Goal: Task Accomplishment & Management: Manage account settings

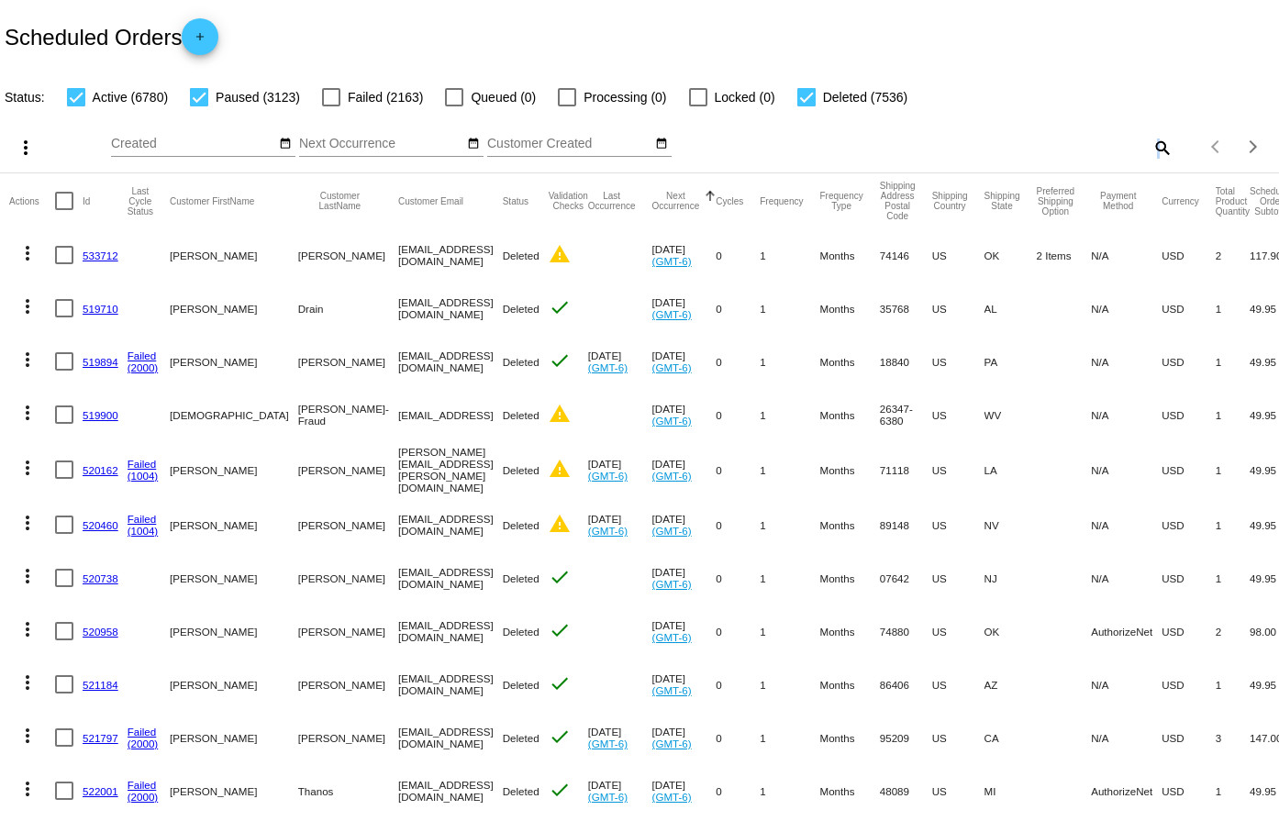
click at [1150, 145] on mat-icon "search" at bounding box center [1161, 147] width 22 height 28
click at [1041, 142] on input "Search" at bounding box center [1013, 144] width 318 height 15
paste input "783887"
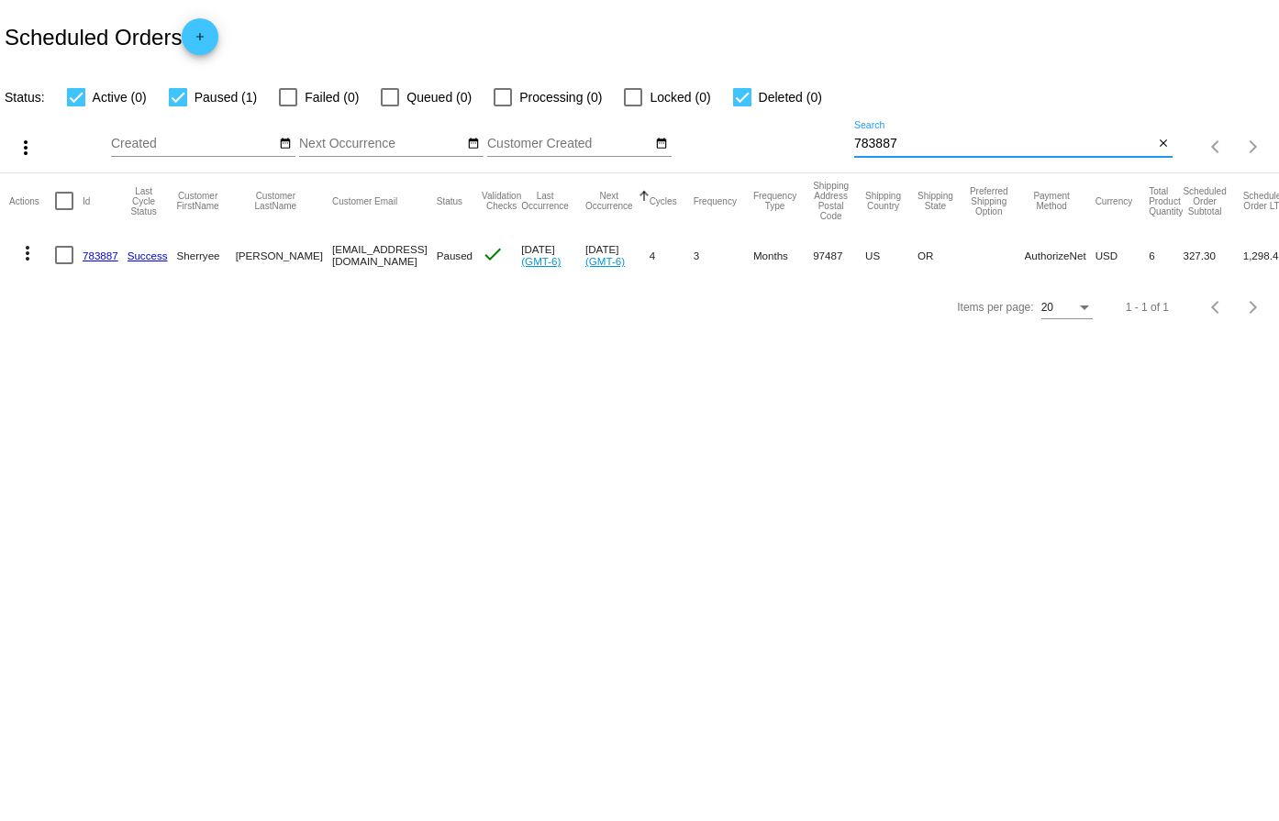
type input "783887"
click at [101, 256] on link "783887" at bounding box center [101, 255] width 36 height 12
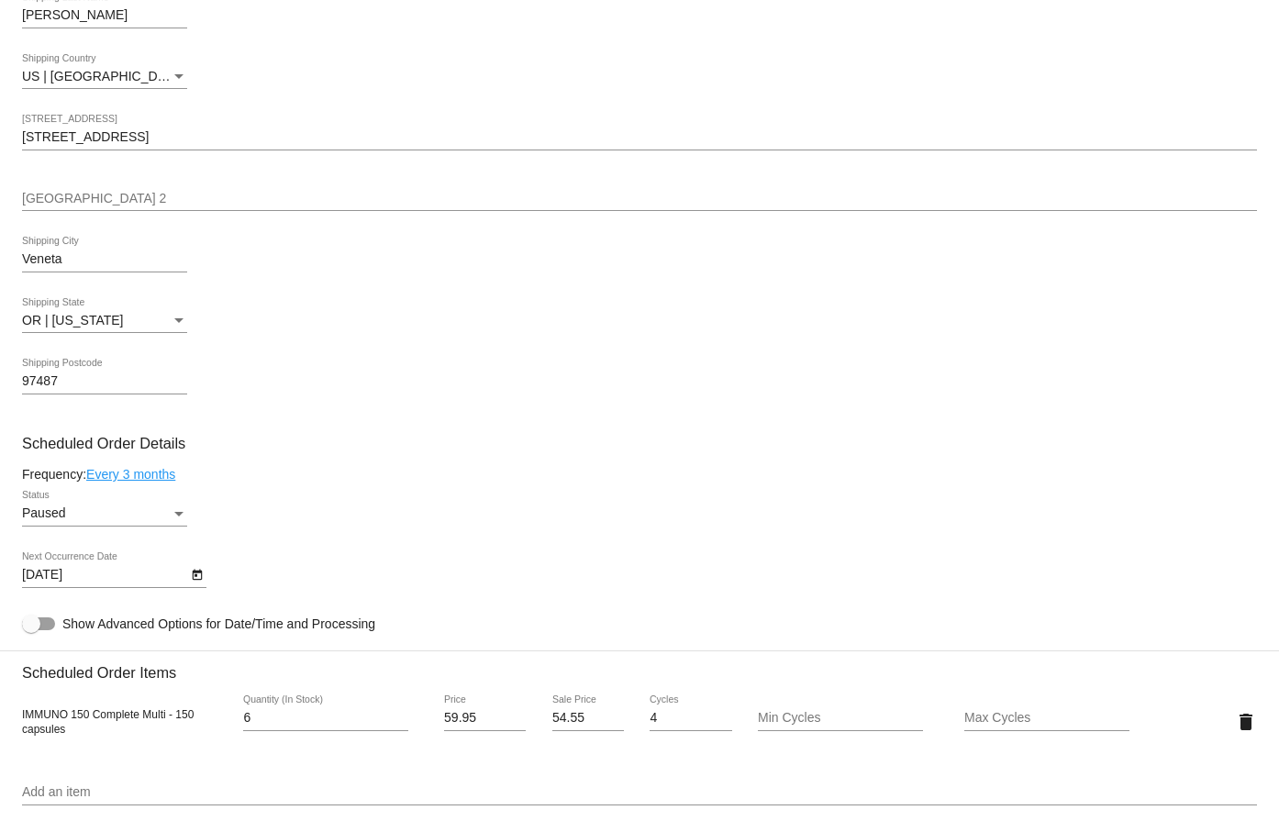
scroll to position [917, 0]
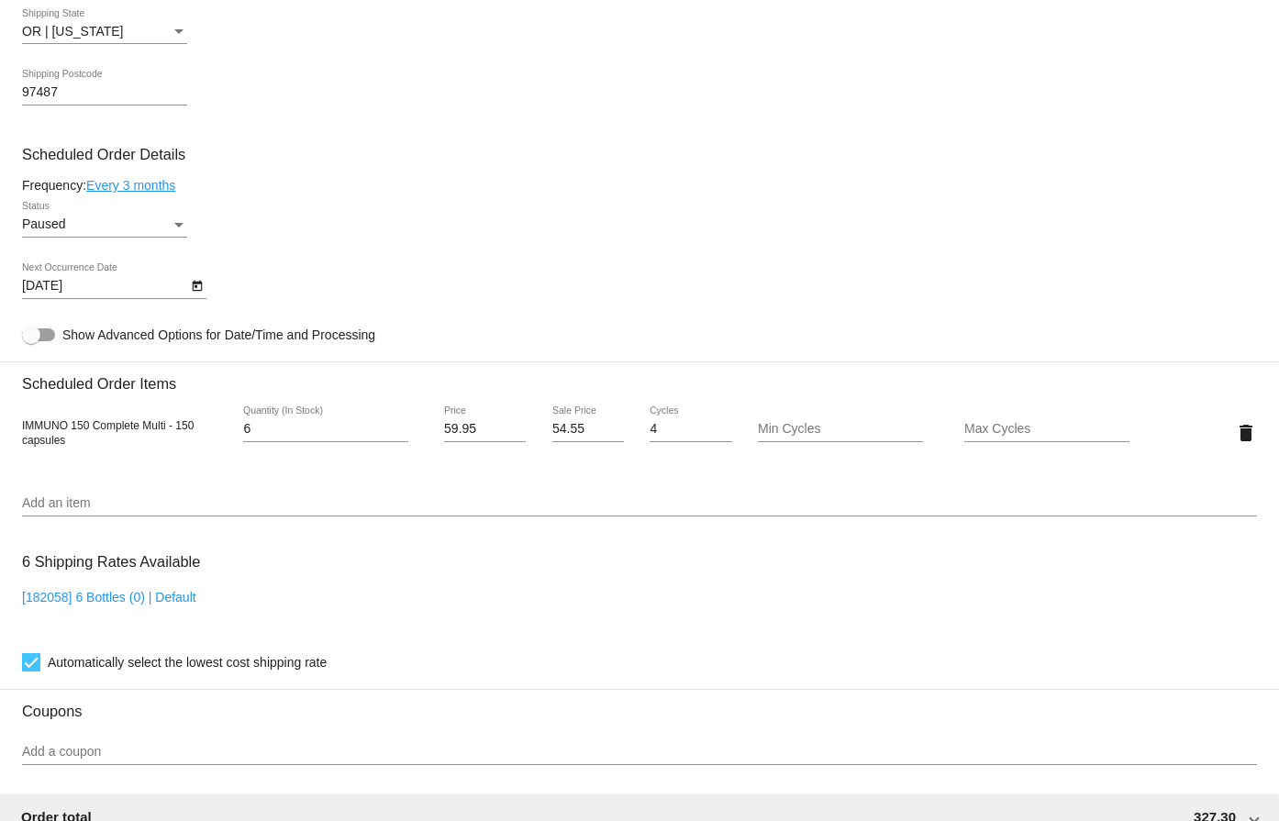
click at [194, 281] on icon "Open calendar" at bounding box center [197, 286] width 13 height 22
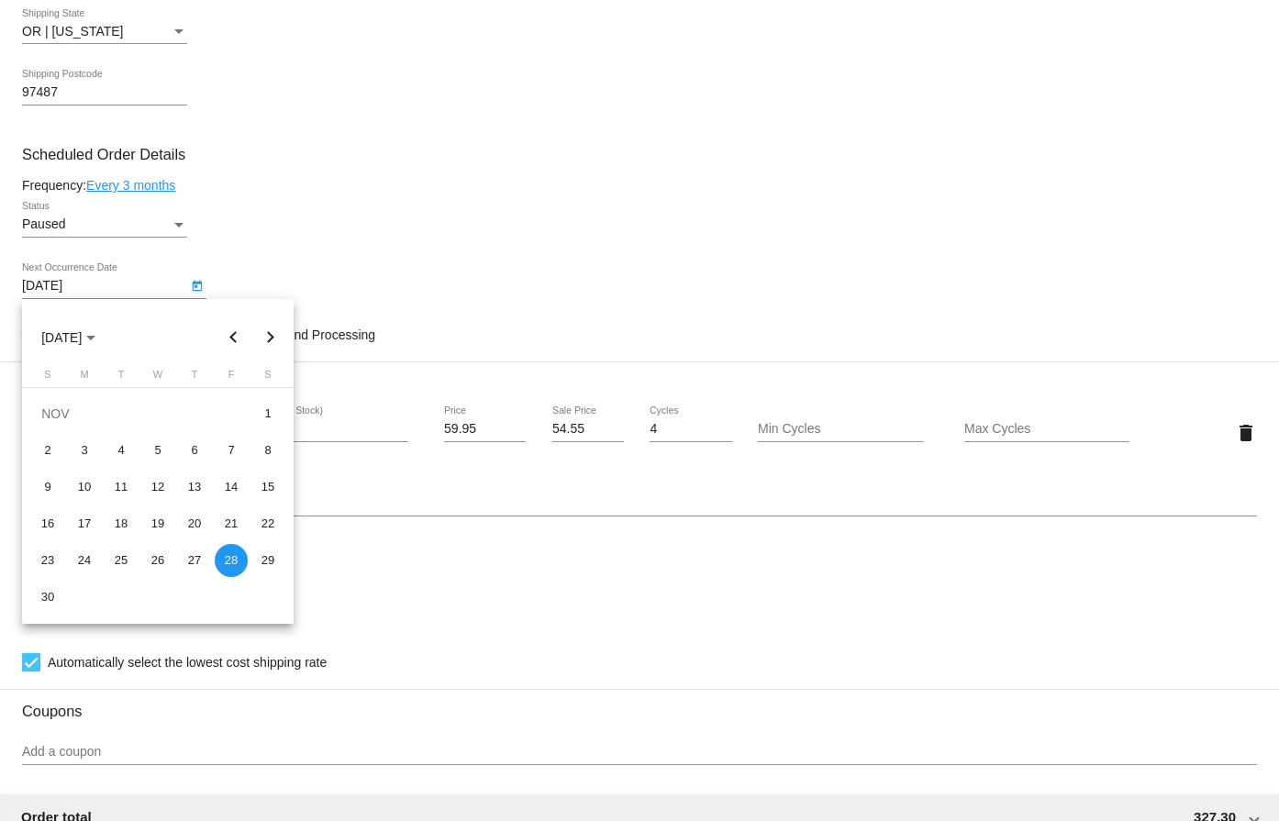
click at [265, 338] on button "Next month" at bounding box center [270, 337] width 37 height 37
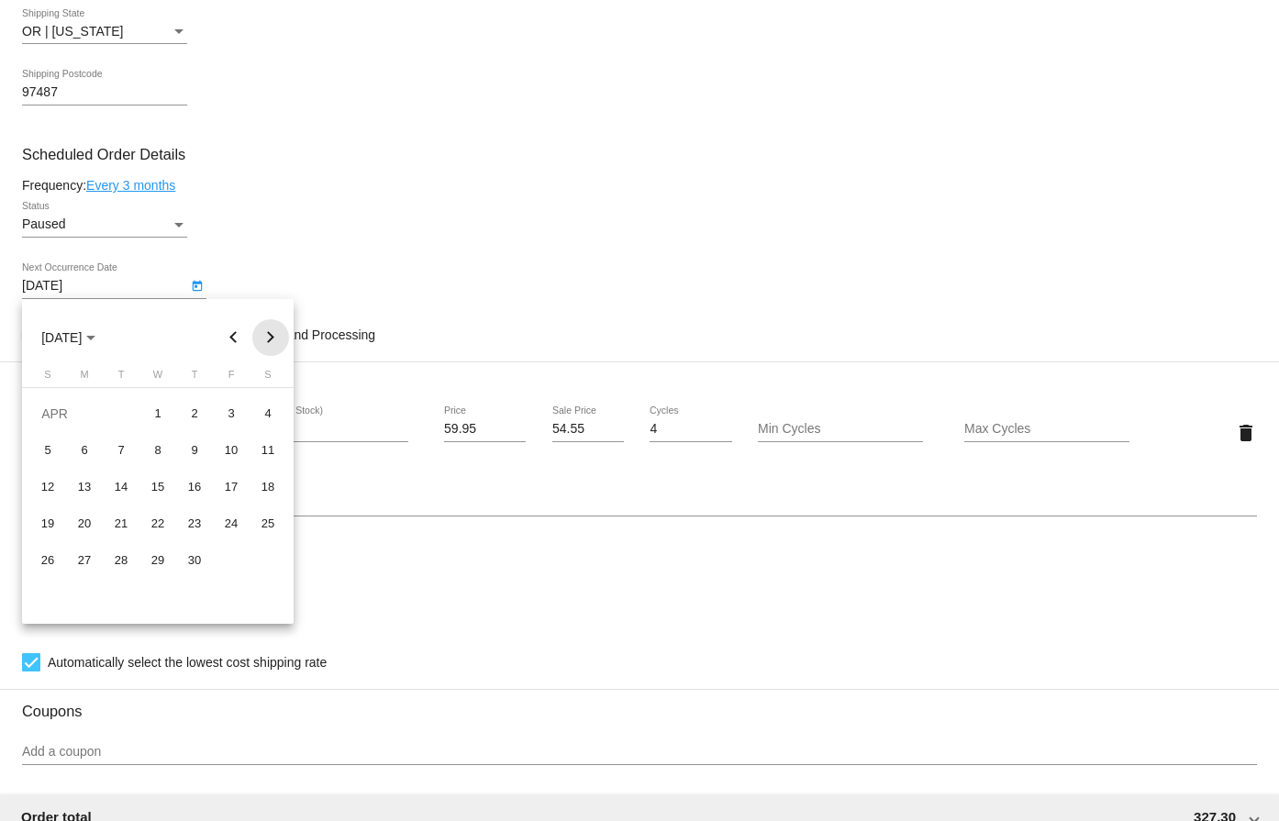
click at [265, 338] on button "Next month" at bounding box center [270, 337] width 37 height 37
click at [82, 452] on div "1" at bounding box center [84, 450] width 33 height 33
type input "6/1/2026"
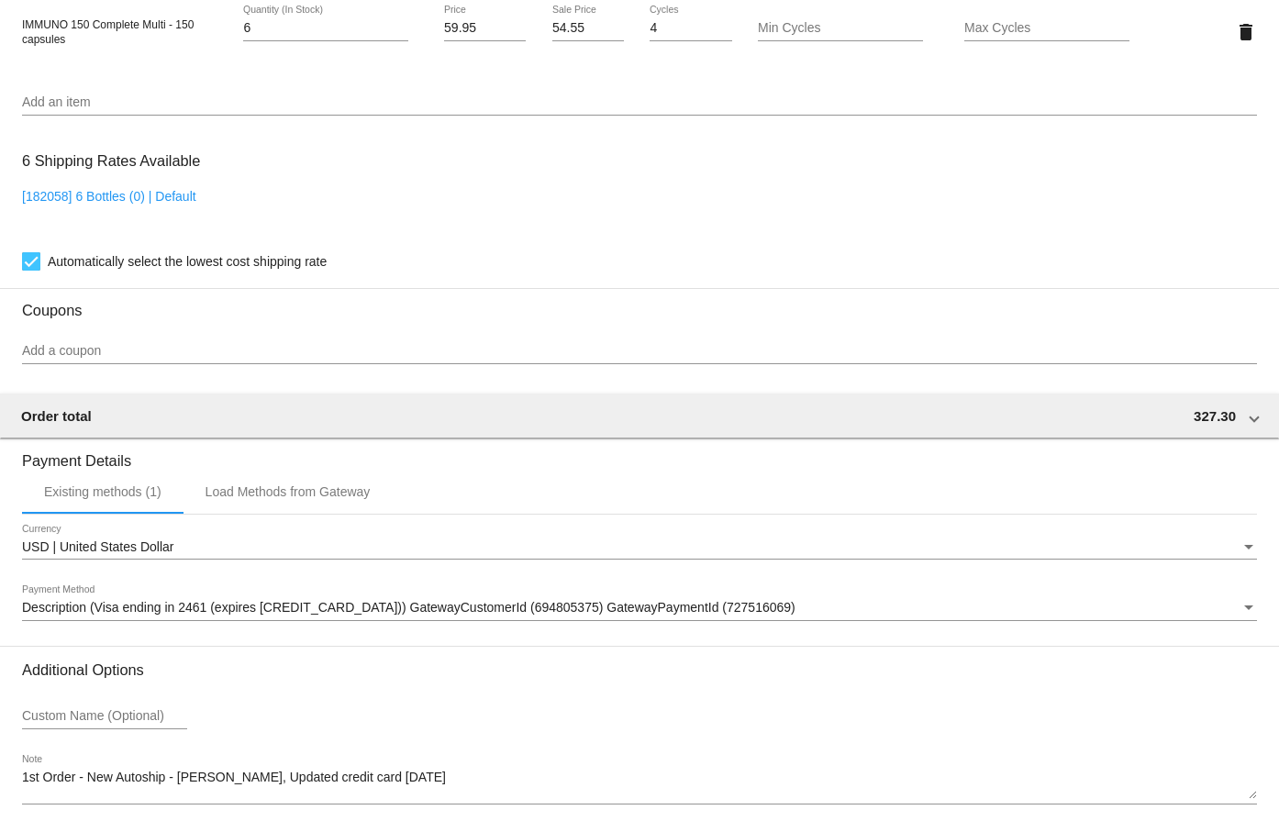
scroll to position [1101, 0]
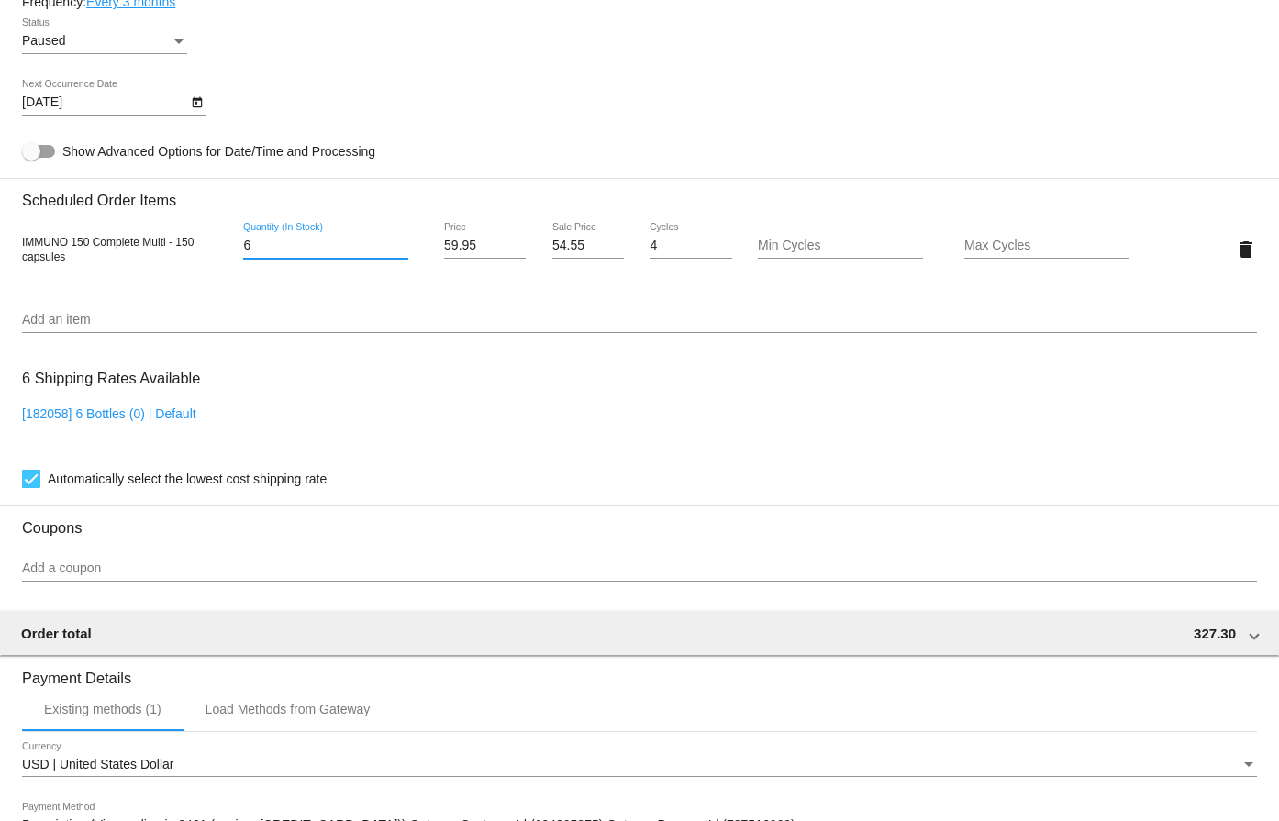
click at [374, 240] on input "6" at bounding box center [325, 245] width 165 height 15
click at [371, 241] on input "6" at bounding box center [325, 245] width 165 height 15
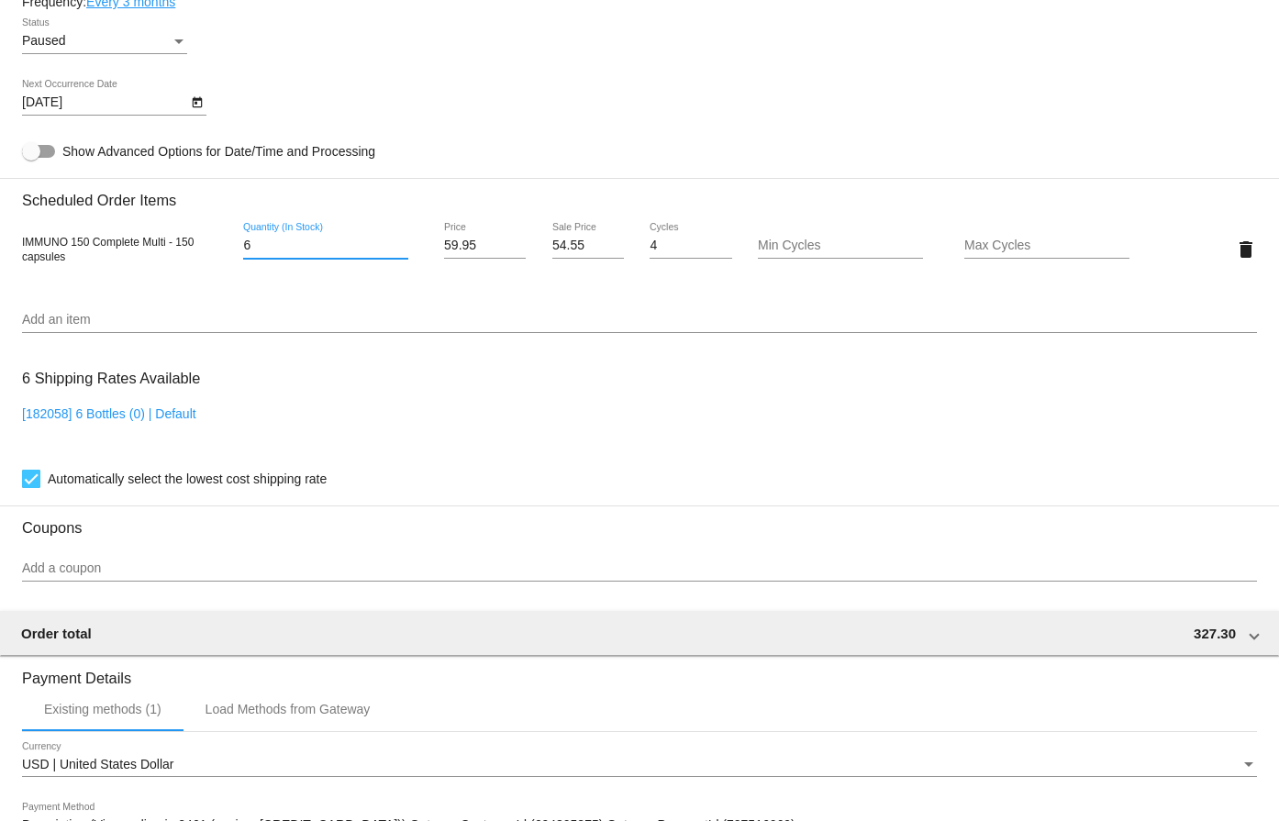
click at [286, 243] on input "6" at bounding box center [325, 245] width 165 height 15
drag, startPoint x: 286, startPoint y: 243, endPoint x: 258, endPoint y: 249, distance: 29.1
click at [272, 249] on input "6" at bounding box center [325, 245] width 165 height 15
type input "3"
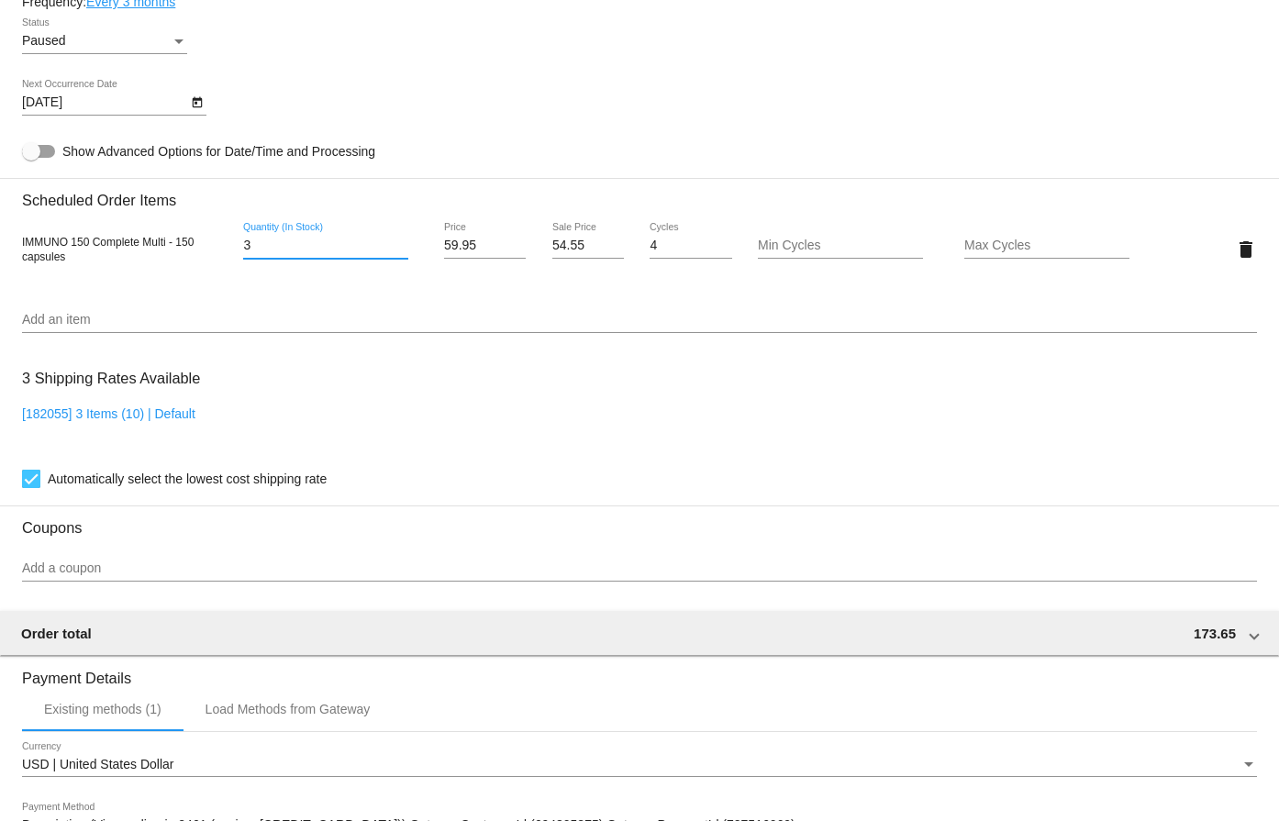
click at [466, 100] on mat-card "Customer 5278602: Sherryee Diess sdiess1957@gmail.com Customer Shipping Enter S…" at bounding box center [639, 205] width 1279 height 1834
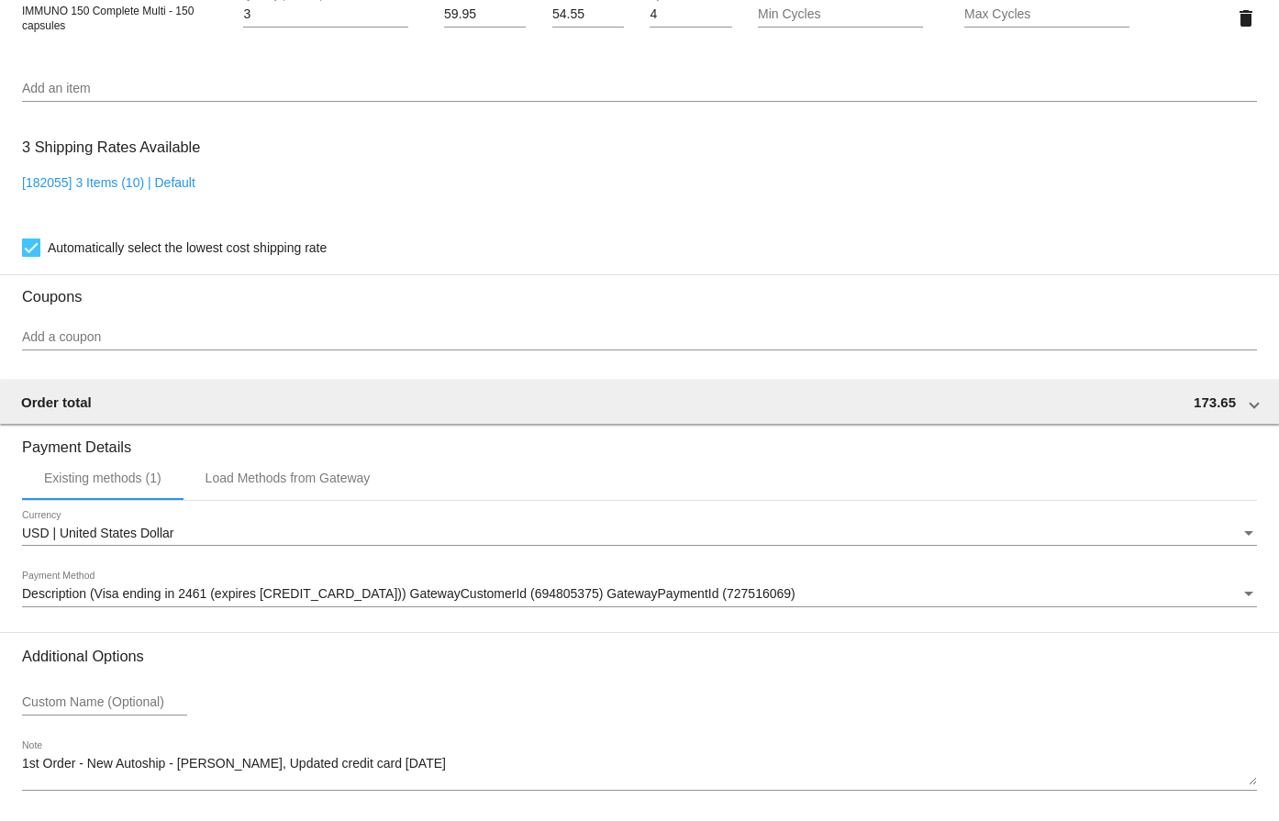
scroll to position [1284, 0]
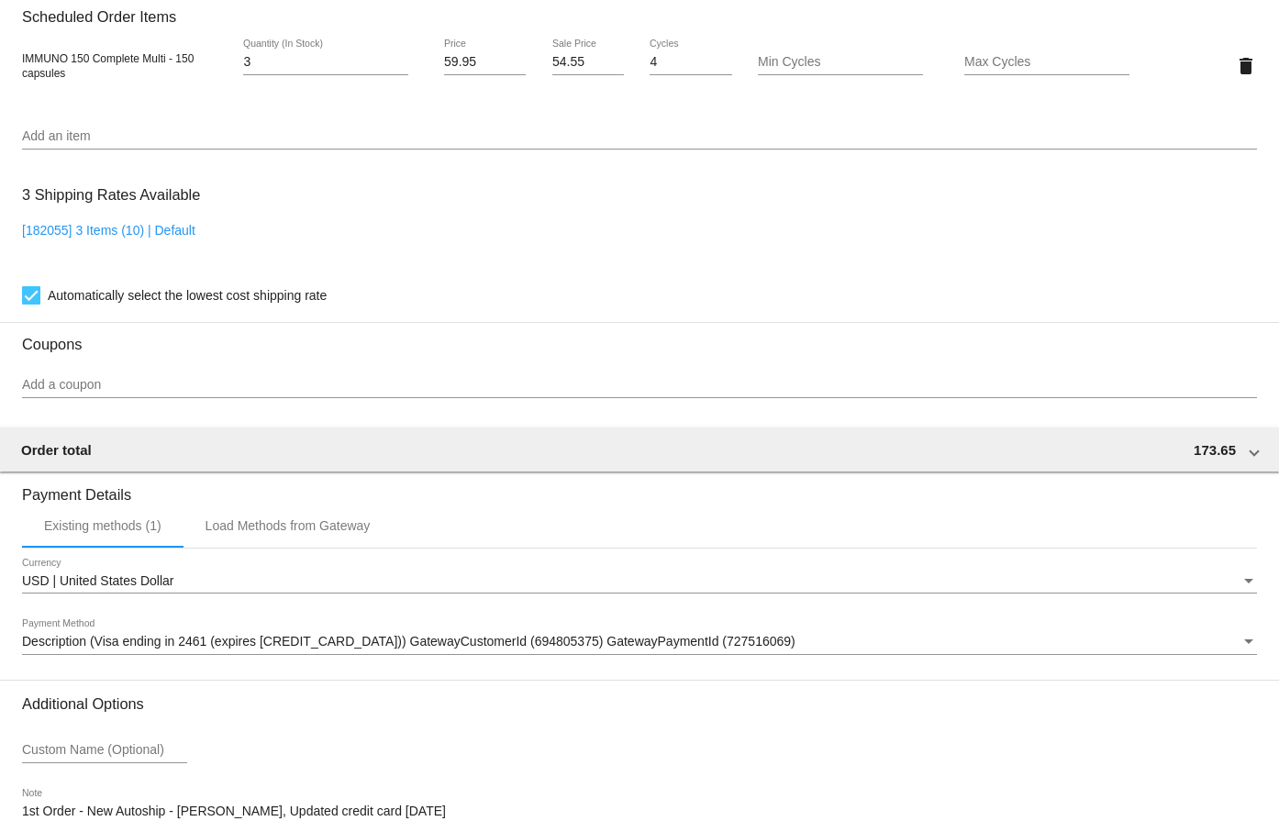
click at [559, 62] on input "54.55" at bounding box center [588, 62] width 72 height 15
click at [572, 61] on input "54.55" at bounding box center [588, 62] width 72 height 15
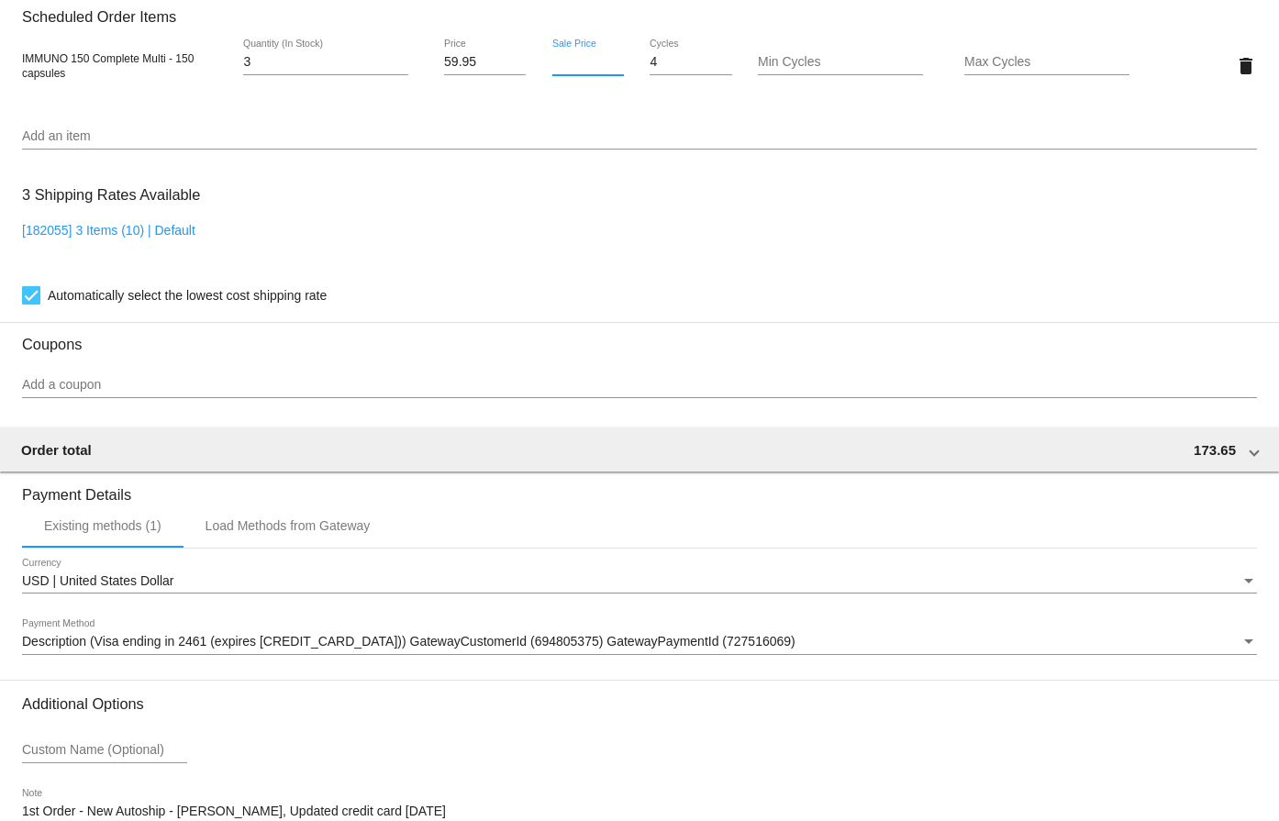
click at [623, 96] on mat-card "Customer 5278602: Sherryee Diess sdiess1957@gmail.com Customer Shipping Enter S…" at bounding box center [639, 22] width 1279 height 1834
click at [108, 376] on div "Add a coupon" at bounding box center [639, 380] width 1235 height 36
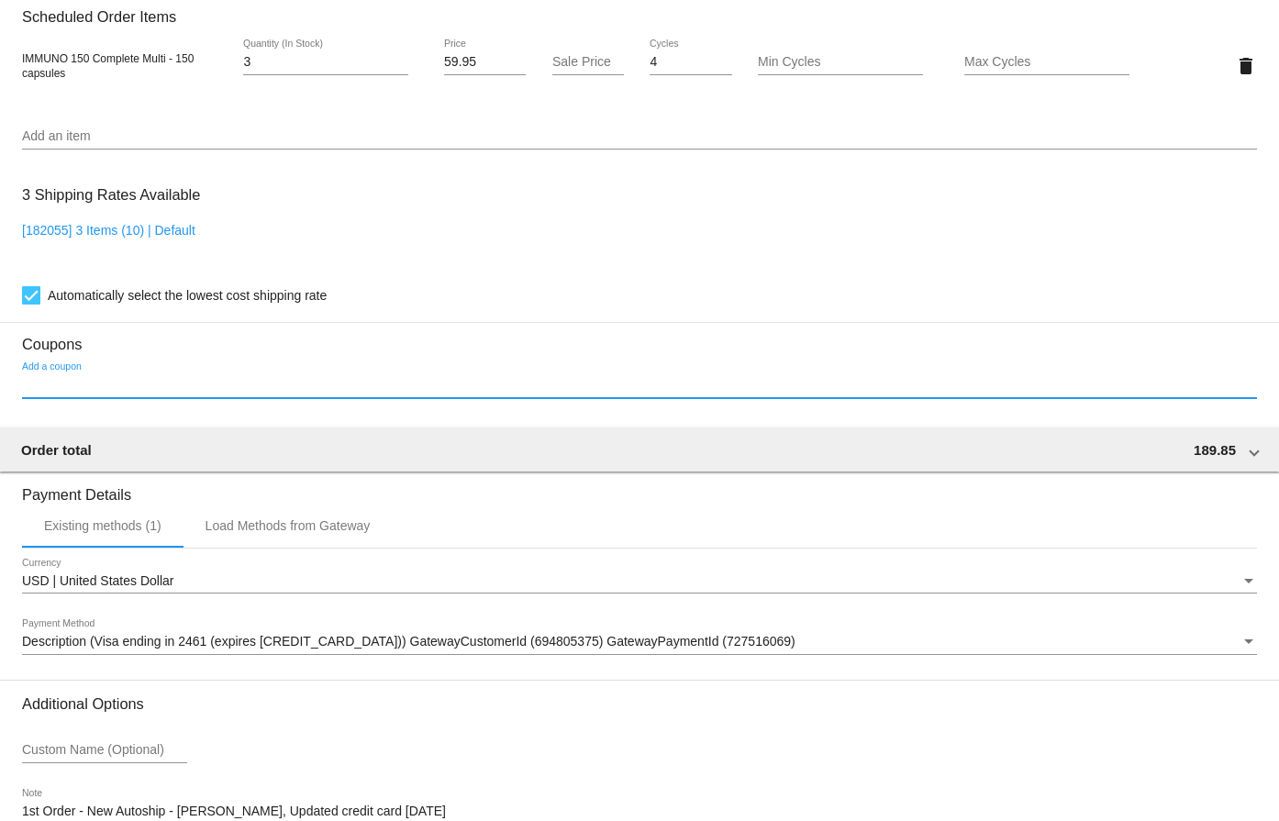
click at [100, 386] on input "Add a coupon" at bounding box center [639, 385] width 1235 height 15
click at [100, 385] on input "Add a coupon" at bounding box center [639, 385] width 1235 height 15
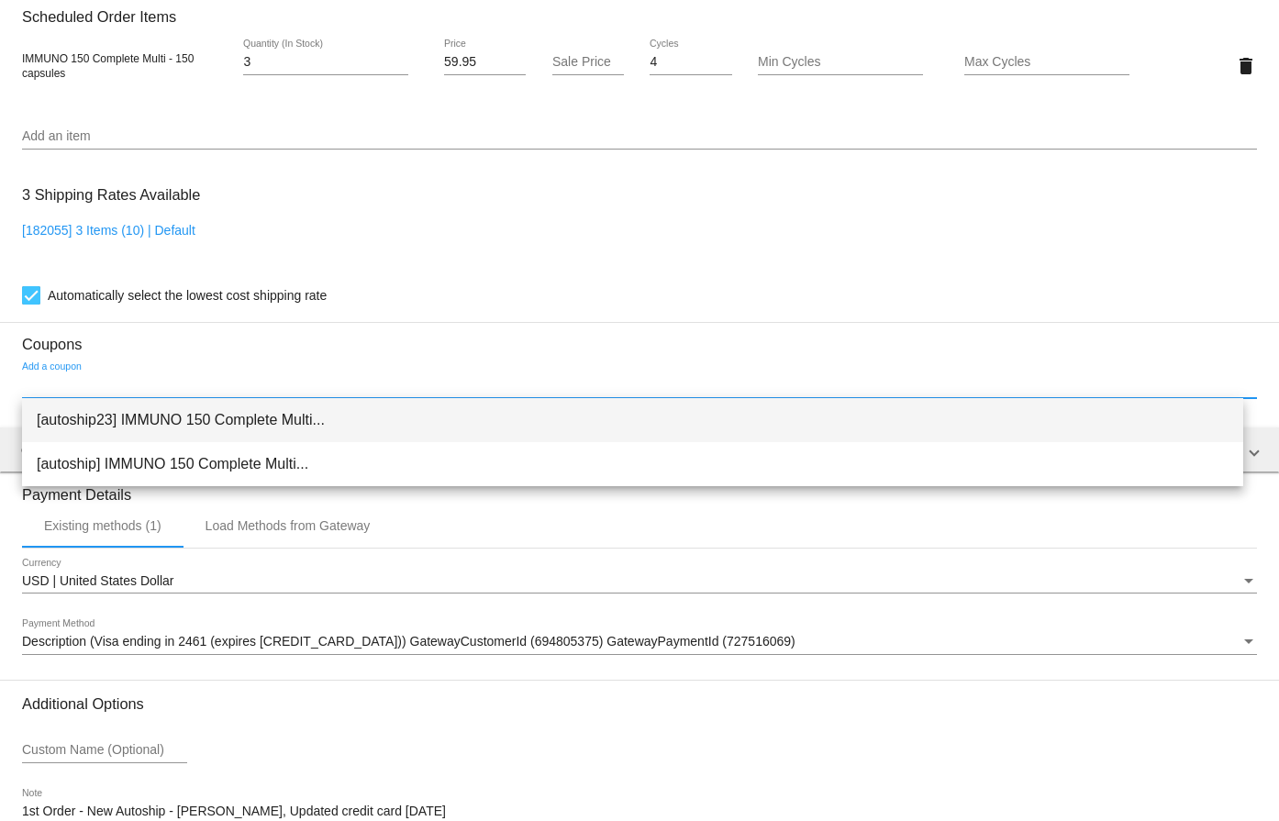
click at [195, 423] on span "[autoship23] IMMUNO 150 Complete Multi..." at bounding box center [632, 420] width 1191 height 44
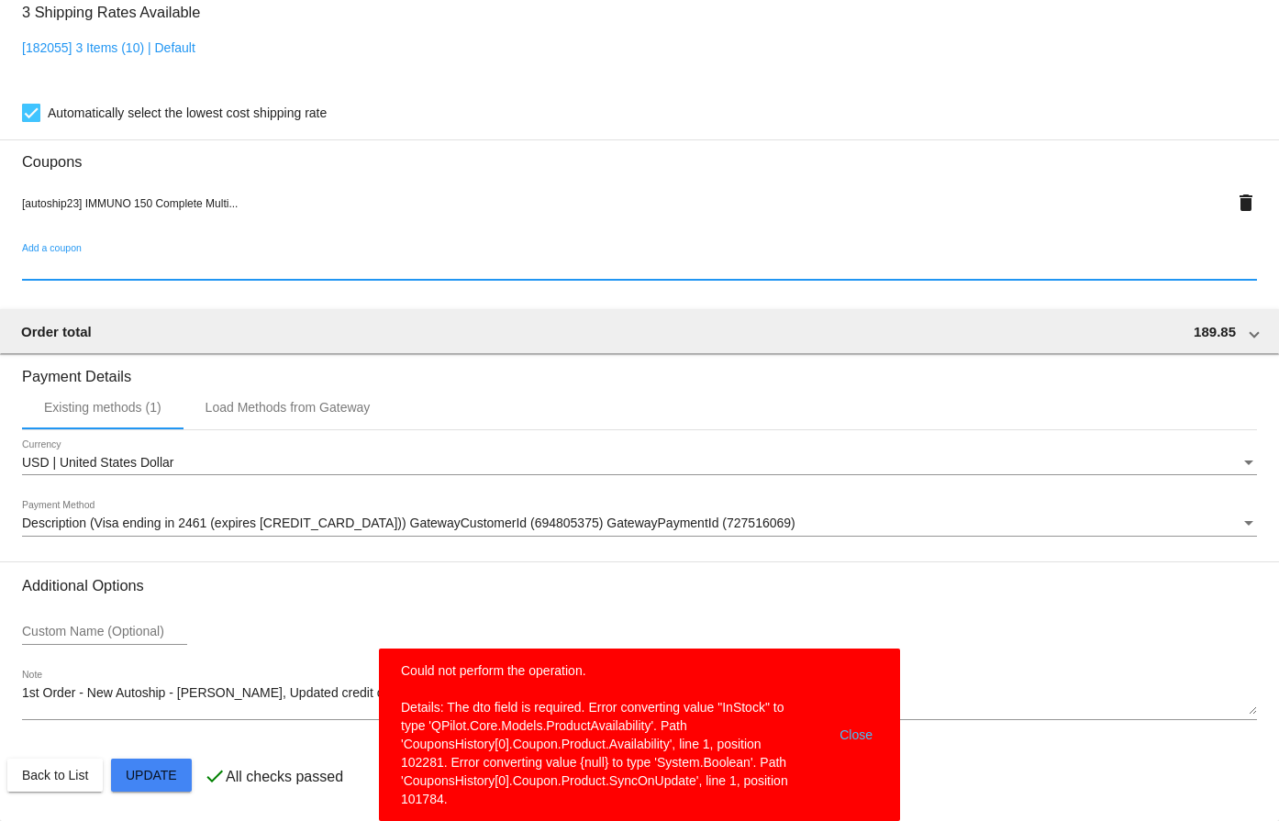
scroll to position [916, 0]
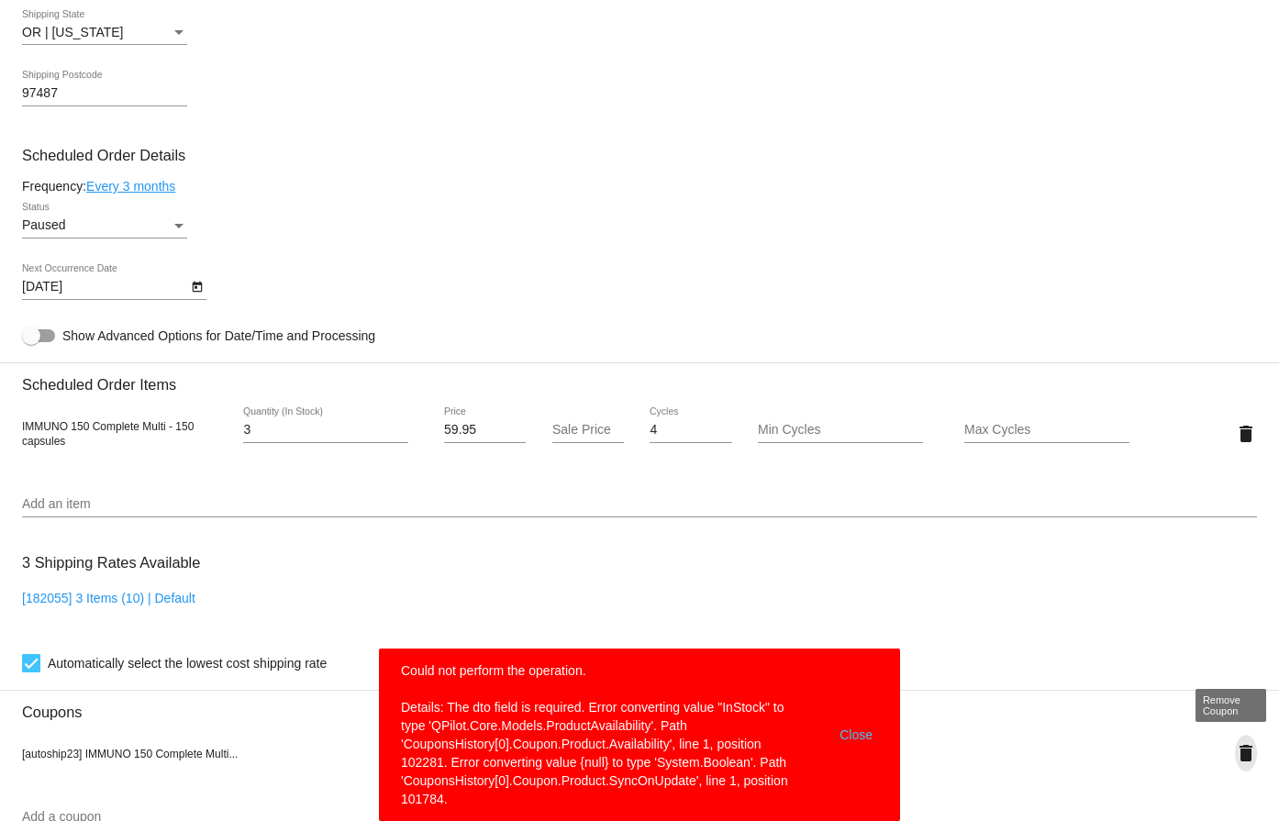
click at [1235, 748] on mat-icon "delete" at bounding box center [1246, 753] width 22 height 22
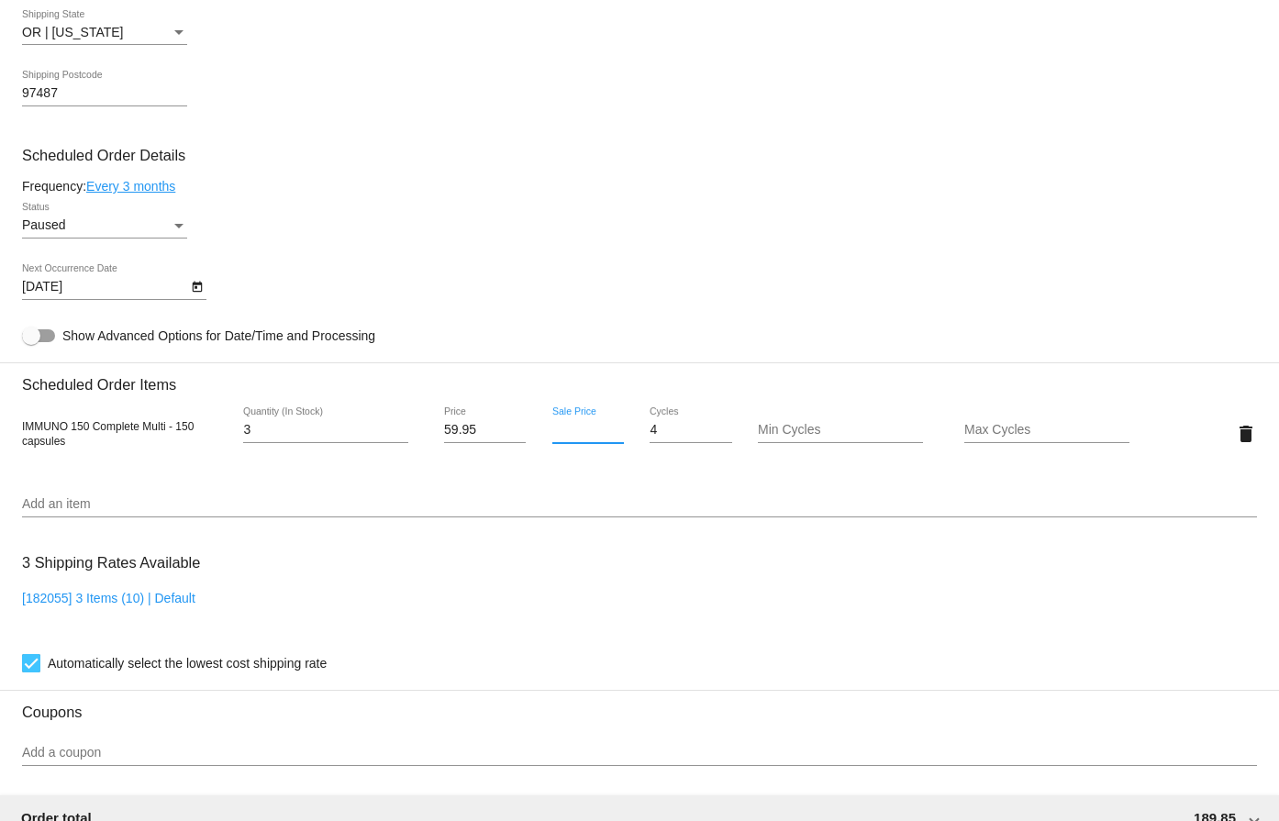
click at [559, 428] on input "Sale Price" at bounding box center [588, 430] width 72 height 15
type input "54.95"
click at [601, 335] on mat-card "Customer 5278602: Sherryee Diess sdiess1957@gmail.com Customer Shipping Enter S…" at bounding box center [639, 390] width 1279 height 1834
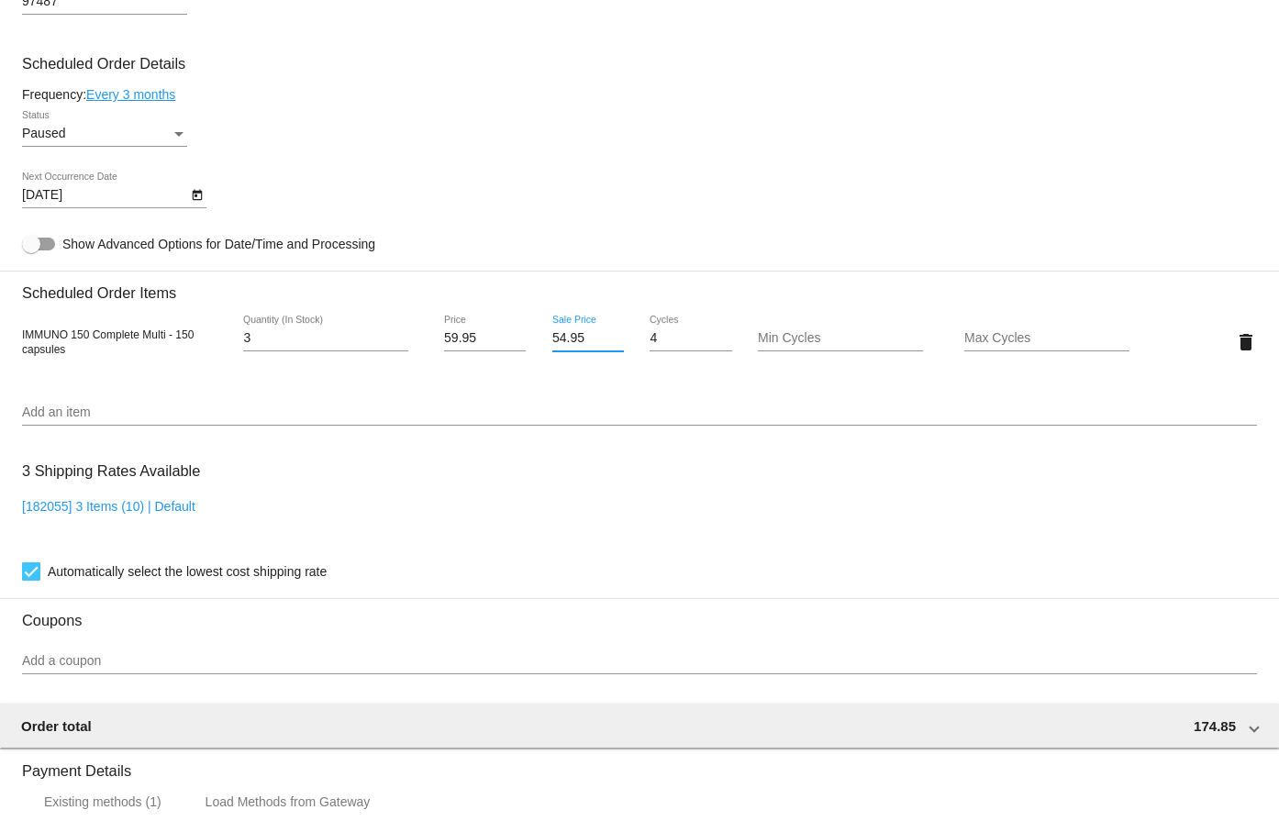
click at [562, 340] on input "54.95" at bounding box center [588, 338] width 72 height 15
click at [579, 335] on input "54.95" at bounding box center [588, 338] width 72 height 15
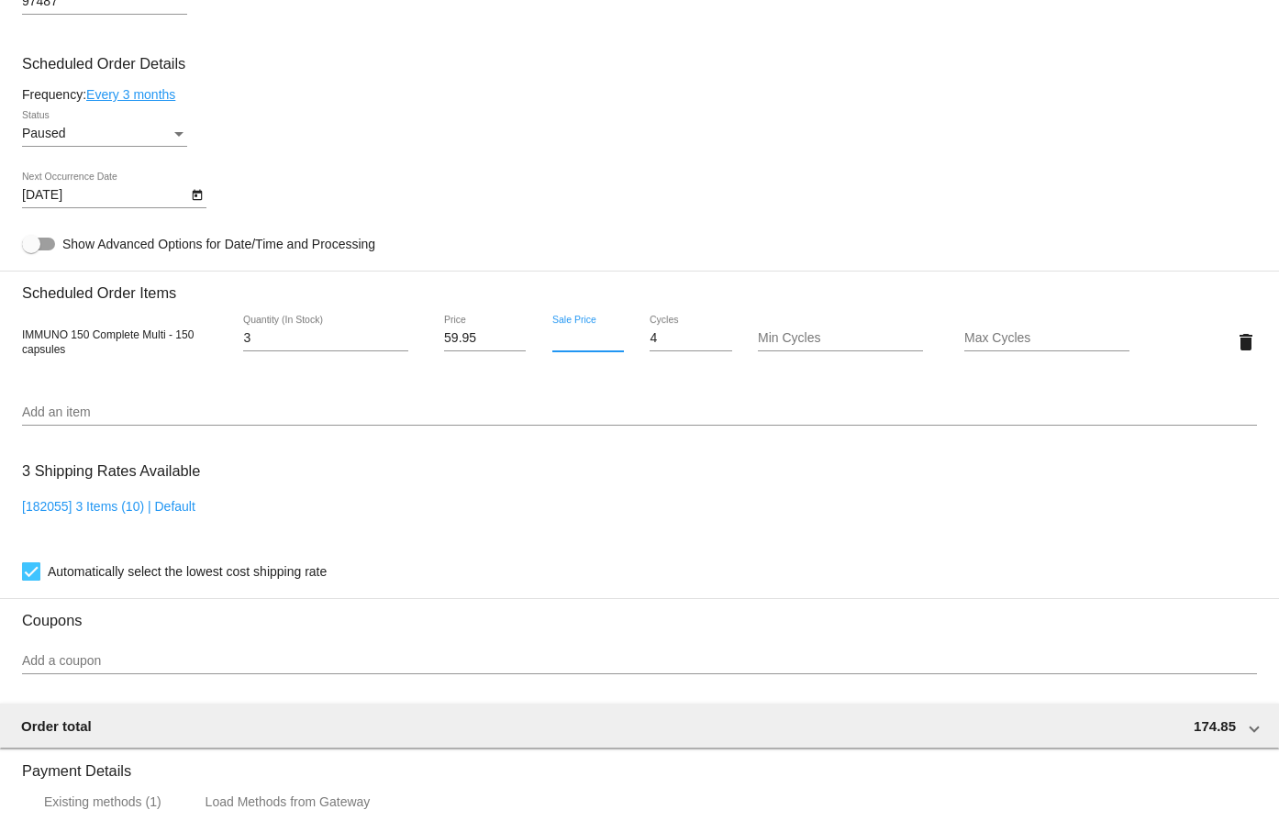
click at [580, 336] on input "Sale Price" at bounding box center [588, 338] width 72 height 15
type input "54.55"
click at [637, 236] on mat-card "Customer 5278602: Sherryee Diess sdiess1957@gmail.com Customer Shipping Enter S…" at bounding box center [639, 298] width 1279 height 1834
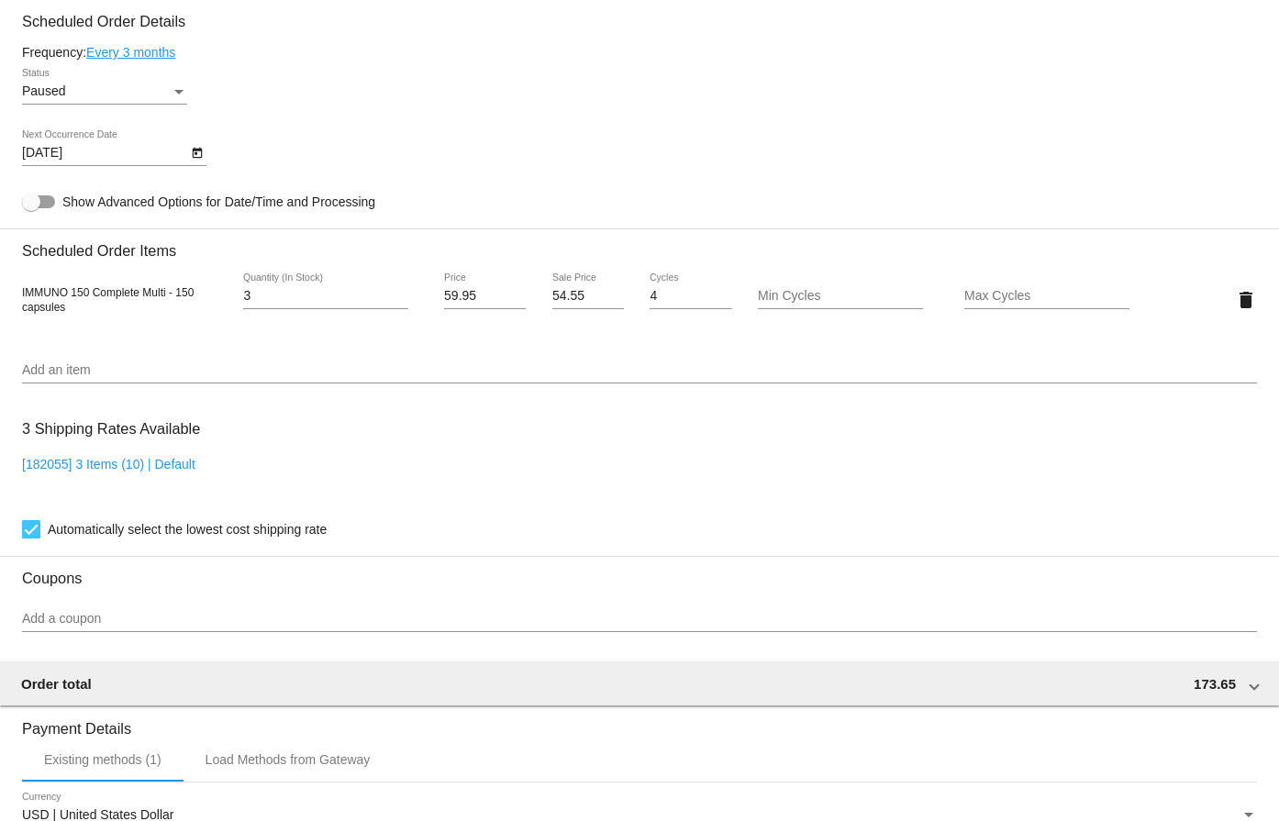
scroll to position [1402, 0]
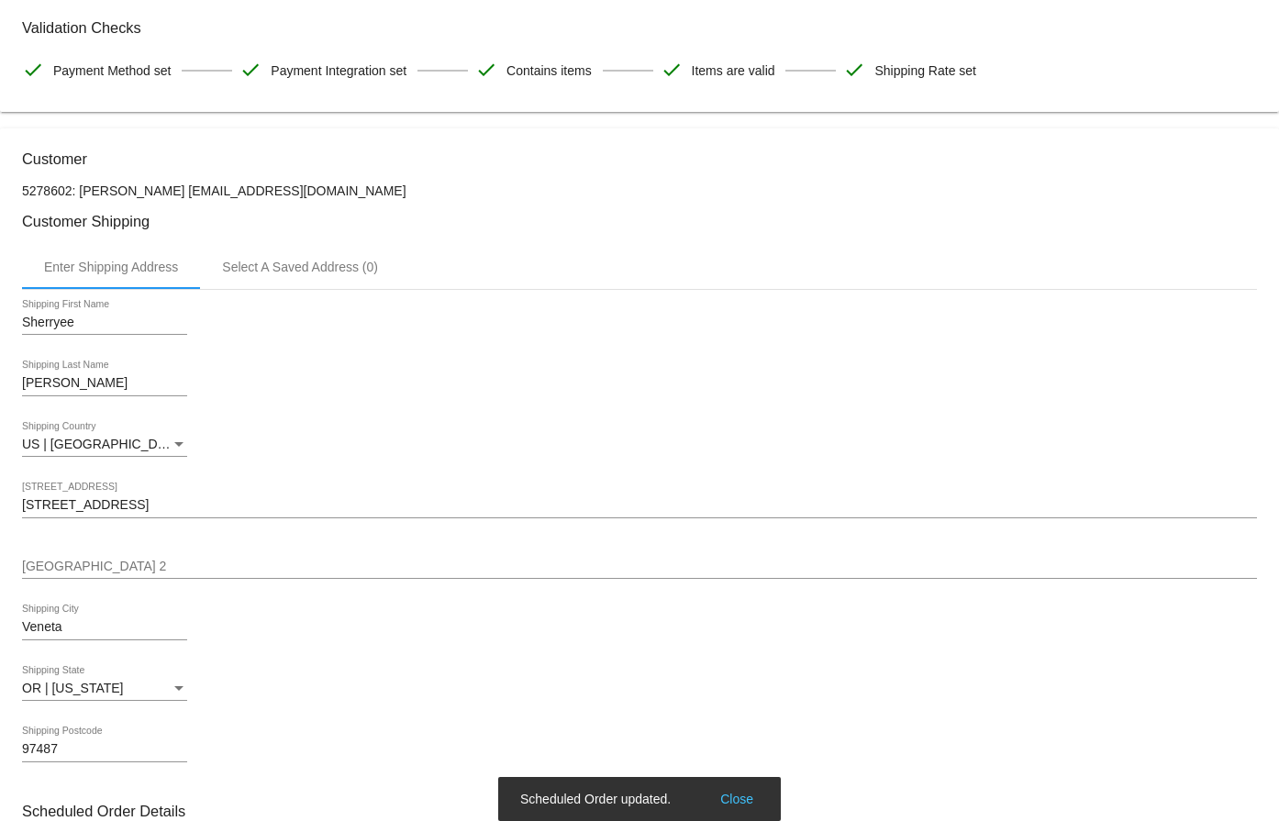
scroll to position [210, 0]
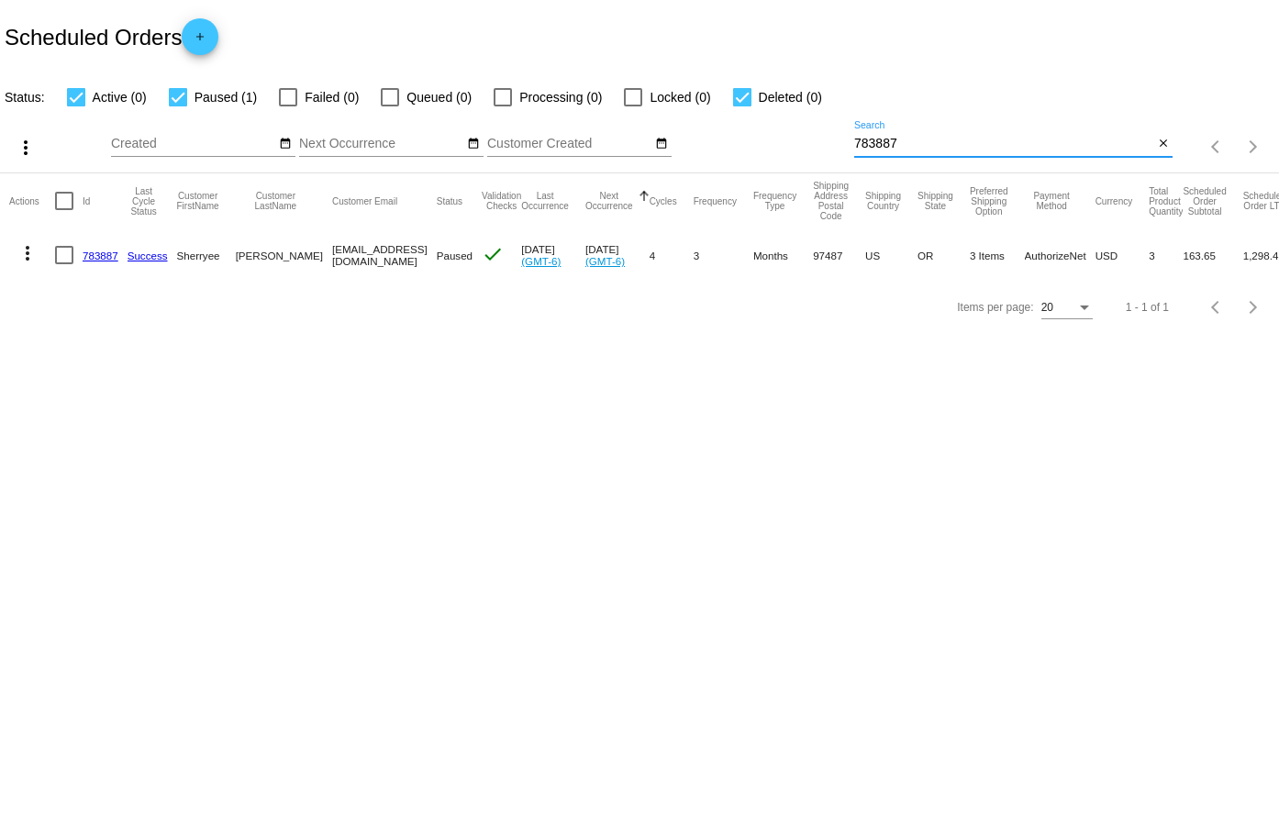
click at [907, 138] on input "783887" at bounding box center [1003, 144] width 299 height 15
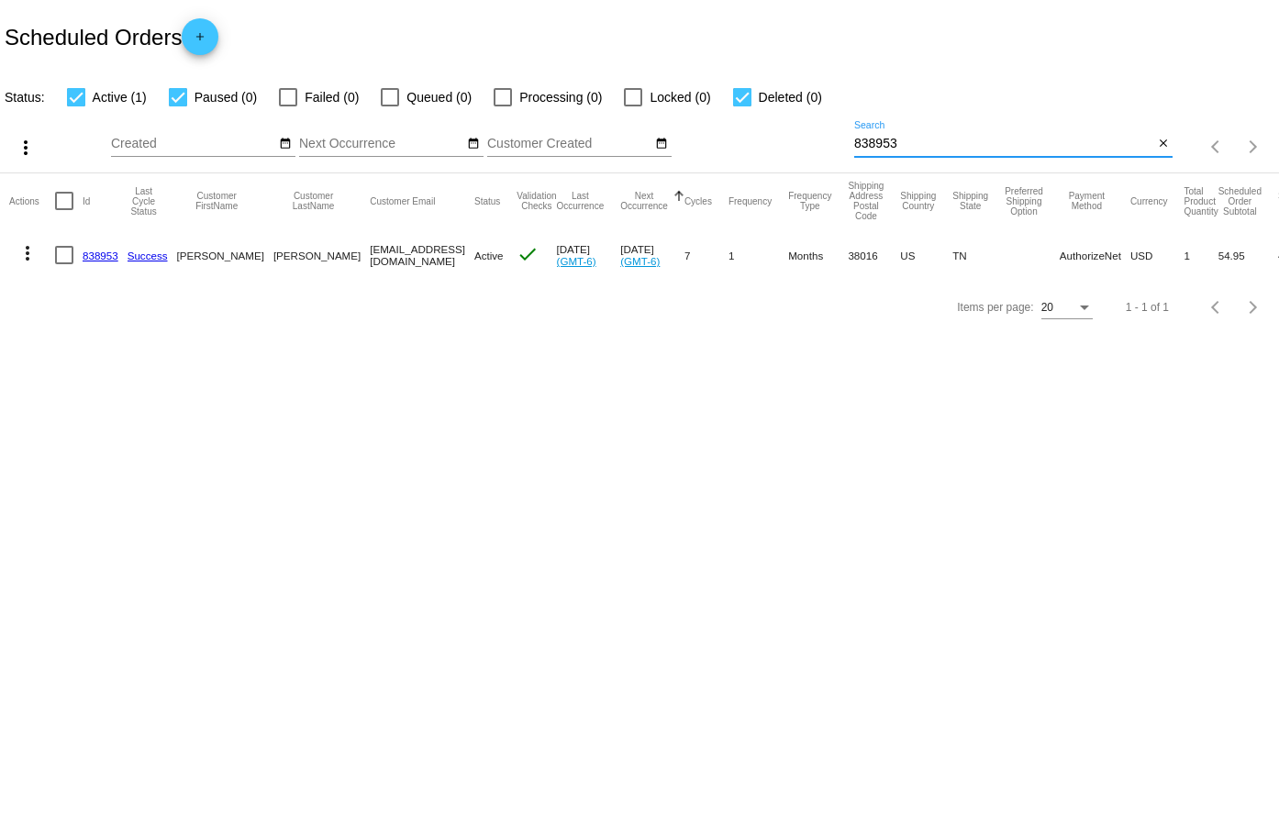
click at [900, 138] on input "838953" at bounding box center [1003, 144] width 299 height 15
paste input "[PERSON_NAME]"
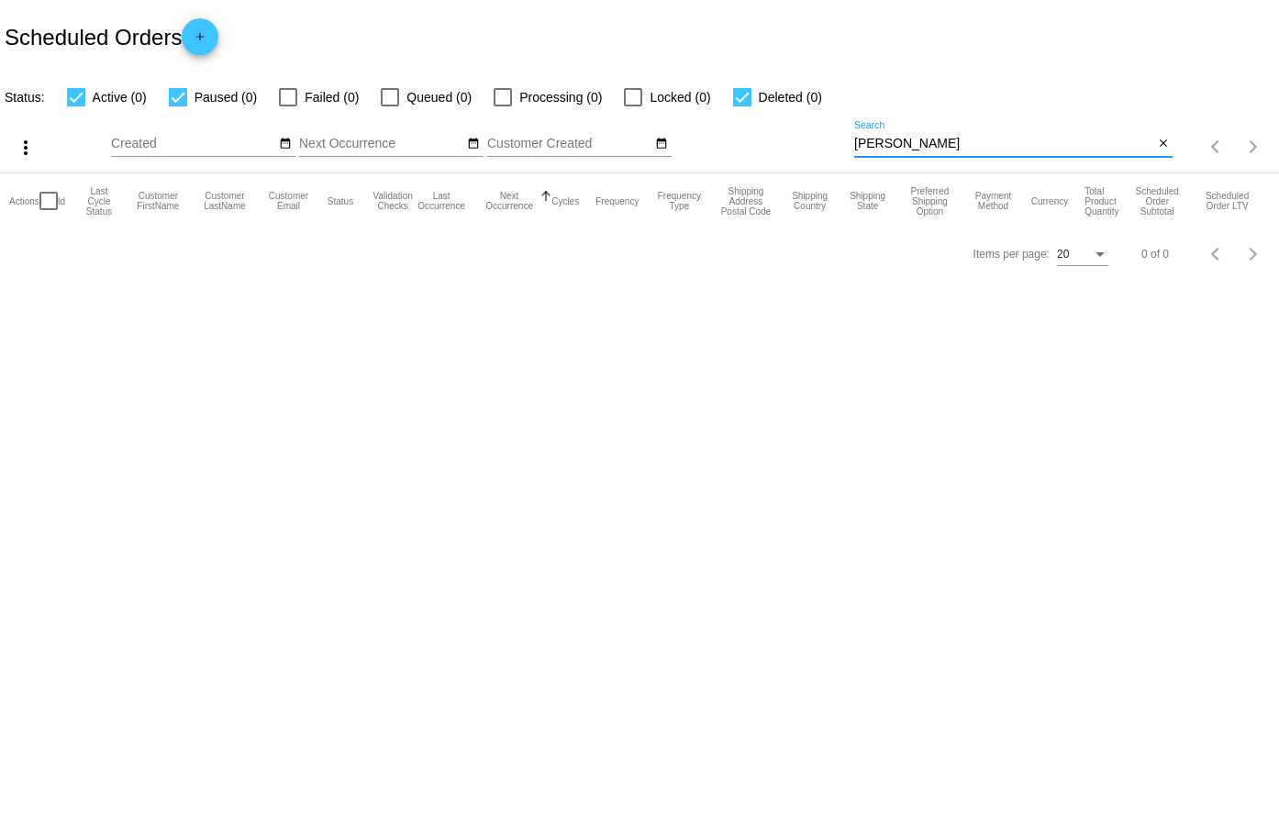
click at [893, 141] on input "[PERSON_NAME]" at bounding box center [1003, 144] width 299 height 15
paste input "[PERSON_NAME][EMAIL_ADDRESS][PERSON_NAME][DOMAIN_NAME]"
type input "[PERSON_NAME][EMAIL_ADDRESS][PERSON_NAME][DOMAIN_NAME]"
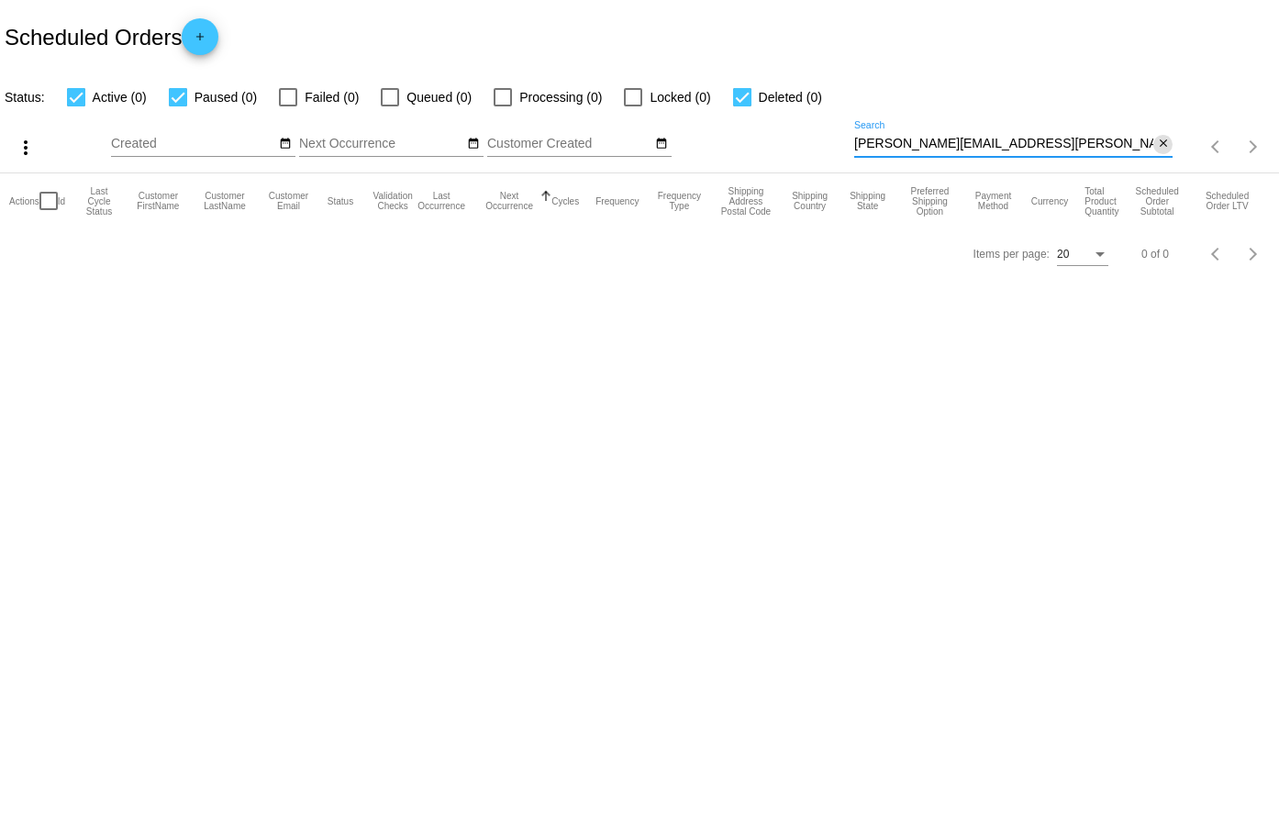
click at [1164, 151] on mat-icon "close" at bounding box center [1163, 144] width 13 height 15
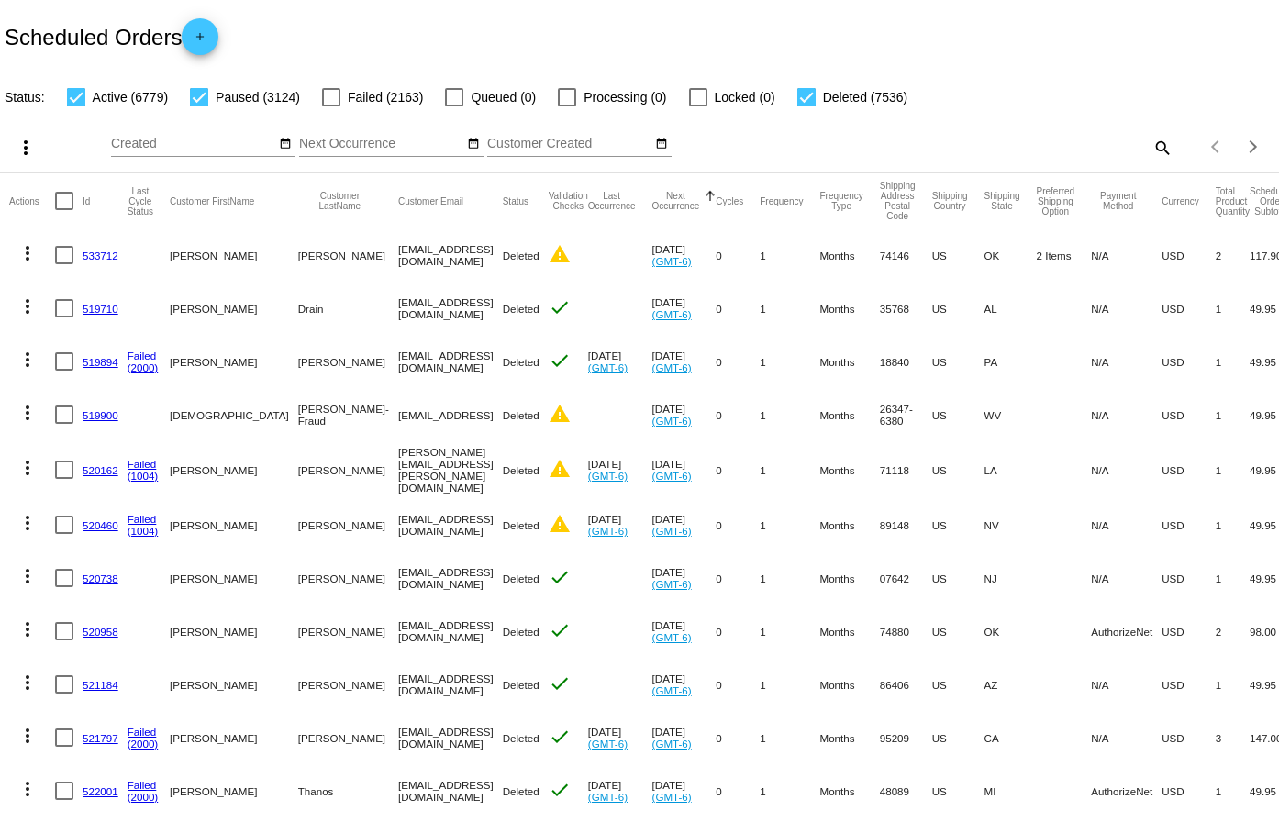
click at [1150, 148] on mat-icon "search" at bounding box center [1161, 147] width 22 height 28
paste input "616266"
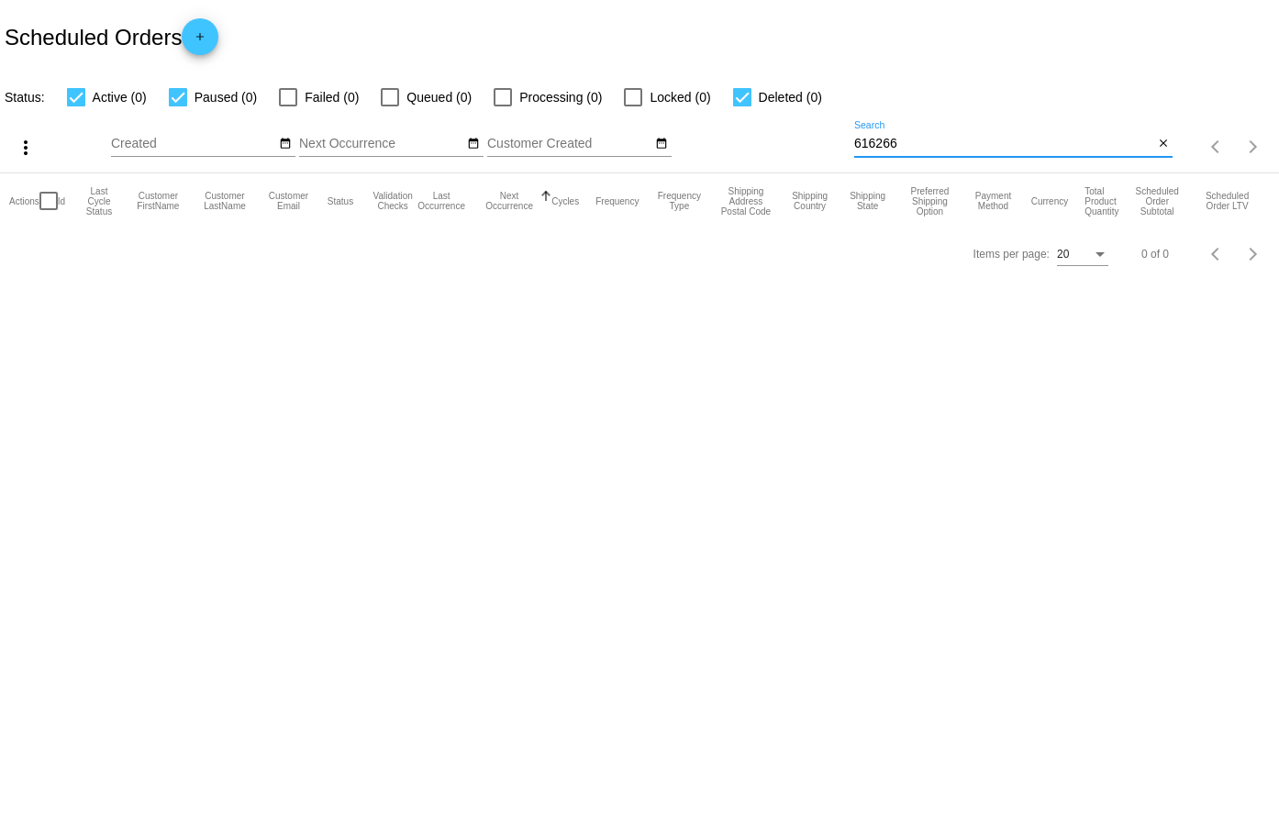
type input "616266"
click at [987, 149] on input "616266" at bounding box center [1003, 144] width 299 height 15
